Goal: Information Seeking & Learning: Learn about a topic

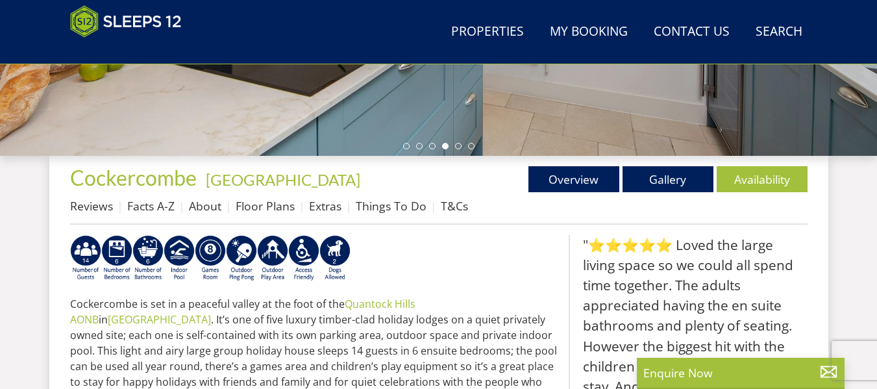
scroll to position [410, 0]
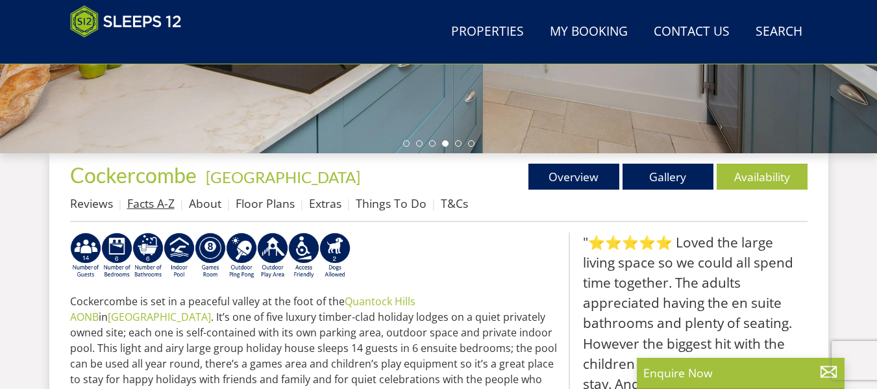
click at [153, 199] on link "Facts A-Z" at bounding box center [150, 203] width 47 height 16
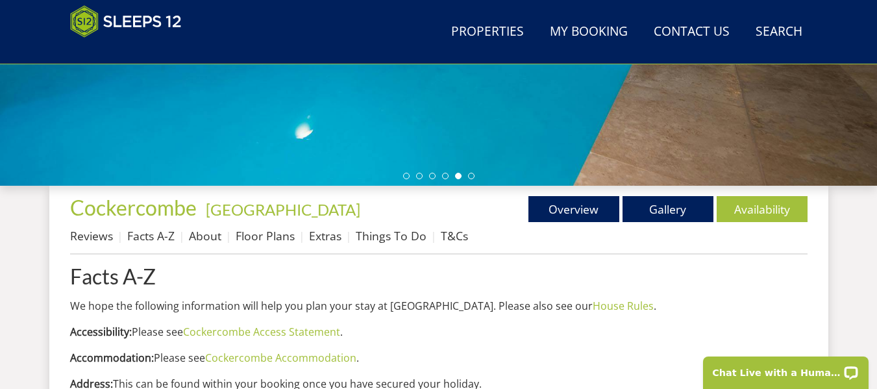
scroll to position [378, 0]
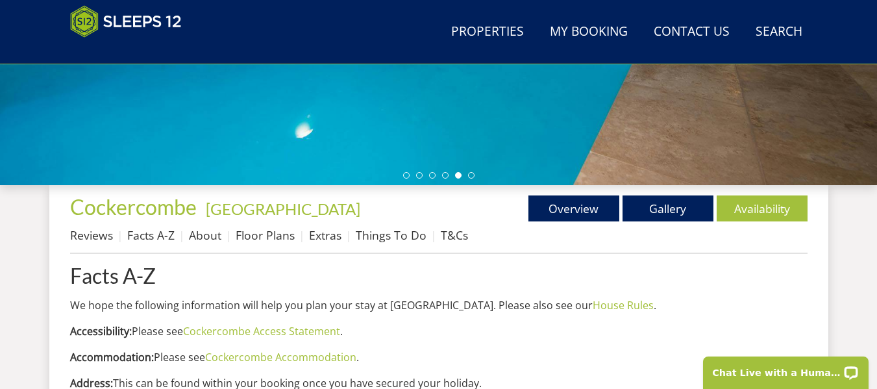
click at [297, 204] on h1 "Cockercombe - [GEOGRAPHIC_DATA]" at bounding box center [254, 206] width 369 height 23
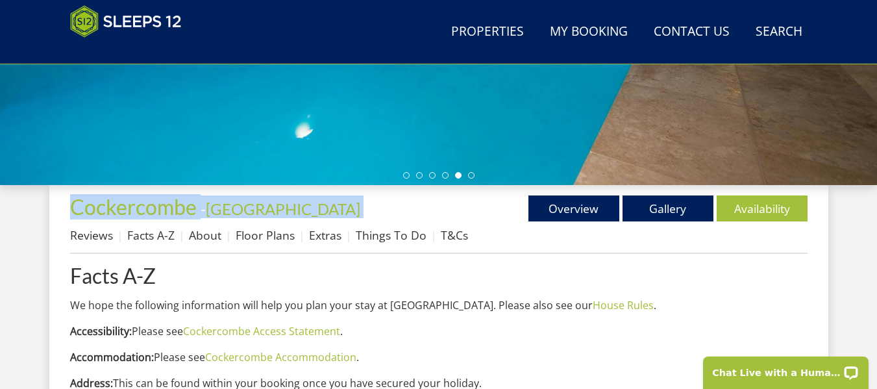
click at [297, 204] on h1 "Cockercombe - [GEOGRAPHIC_DATA]" at bounding box center [254, 206] width 369 height 23
copy div "Cockercombe - [GEOGRAPHIC_DATA]"
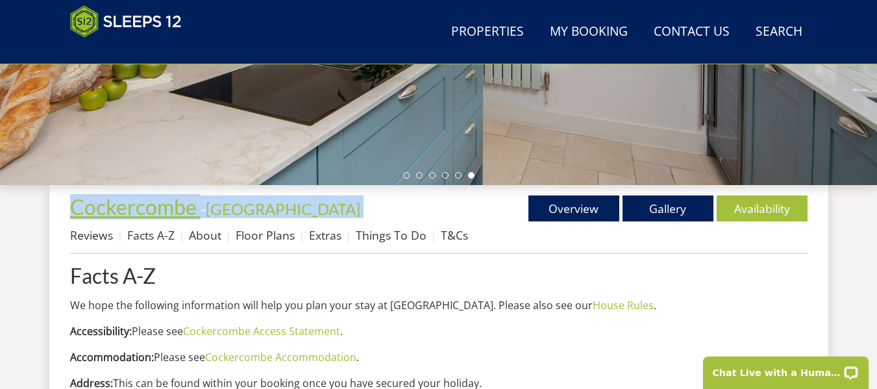
click at [113, 212] on span "Cockercombe" at bounding box center [133, 206] width 127 height 25
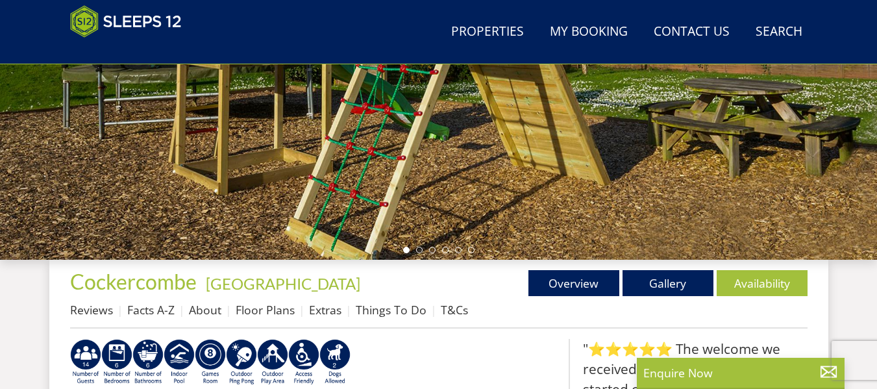
scroll to position [304, 0]
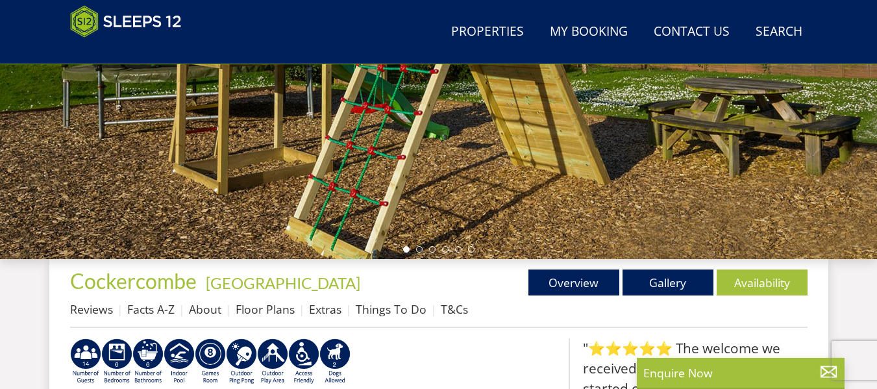
click at [313, 276] on h1 "Cockercombe - [GEOGRAPHIC_DATA]" at bounding box center [254, 280] width 369 height 23
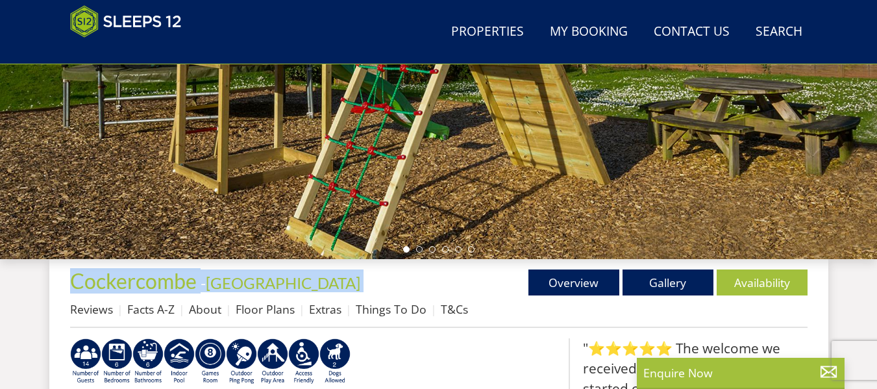
click at [313, 276] on h1 "Cockercombe - [GEOGRAPHIC_DATA]" at bounding box center [254, 280] width 369 height 23
copy div "Cockercombe - [GEOGRAPHIC_DATA]"
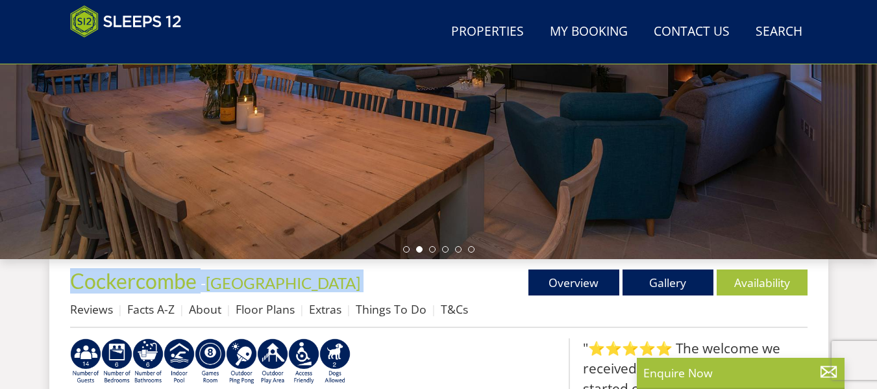
click at [399, 285] on h1 "Cockercombe - [GEOGRAPHIC_DATA]" at bounding box center [254, 280] width 369 height 23
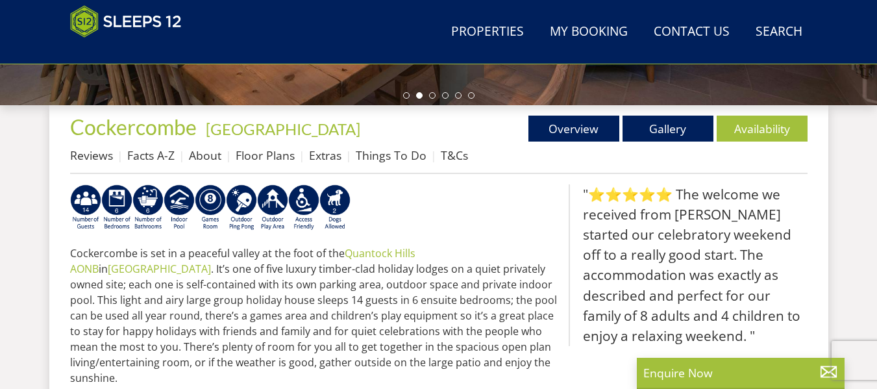
scroll to position [458, 0]
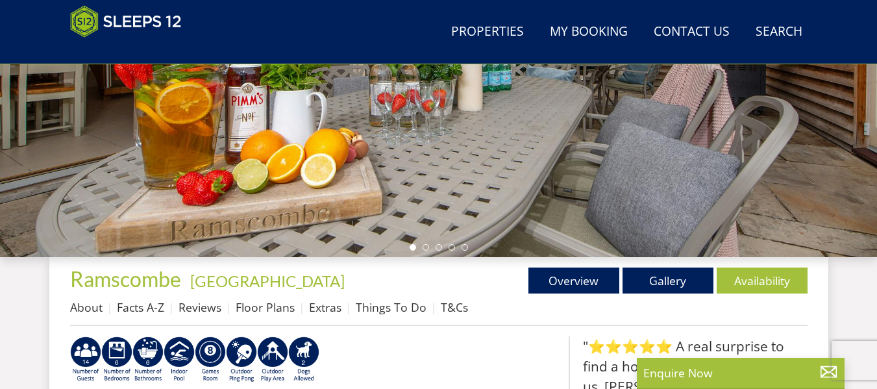
scroll to position [342, 0]
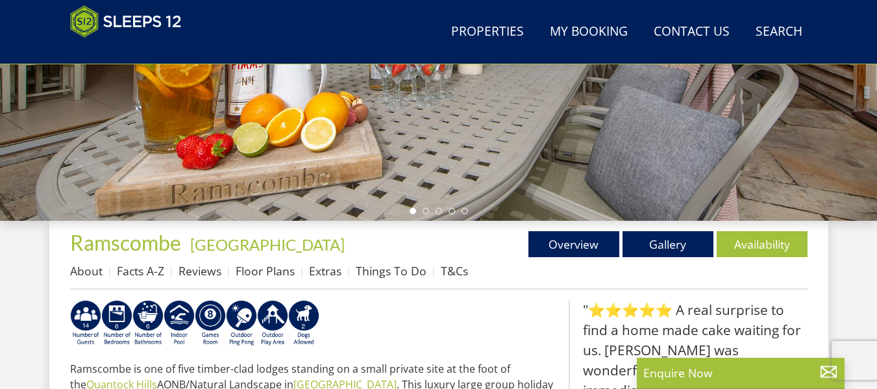
click at [288, 247] on h1 "[GEOGRAPHIC_DATA] - [GEOGRAPHIC_DATA]" at bounding box center [254, 242] width 369 height 23
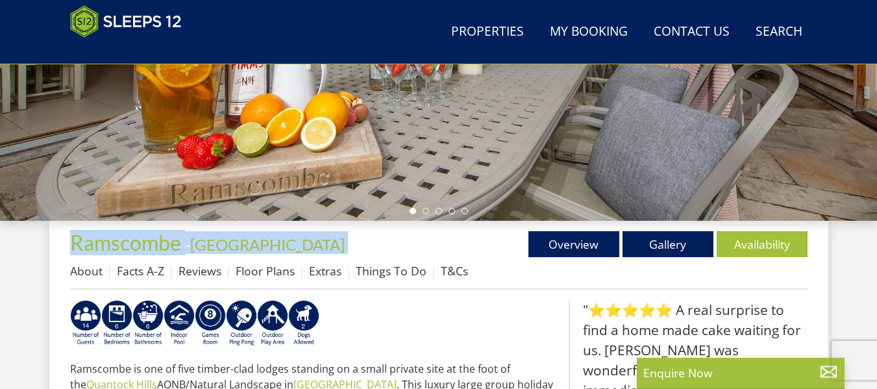
click at [288, 247] on h1 "[GEOGRAPHIC_DATA] - [GEOGRAPHIC_DATA]" at bounding box center [254, 242] width 369 height 23
copy div "[GEOGRAPHIC_DATA] - [GEOGRAPHIC_DATA]"
